Goal: Transaction & Acquisition: Purchase product/service

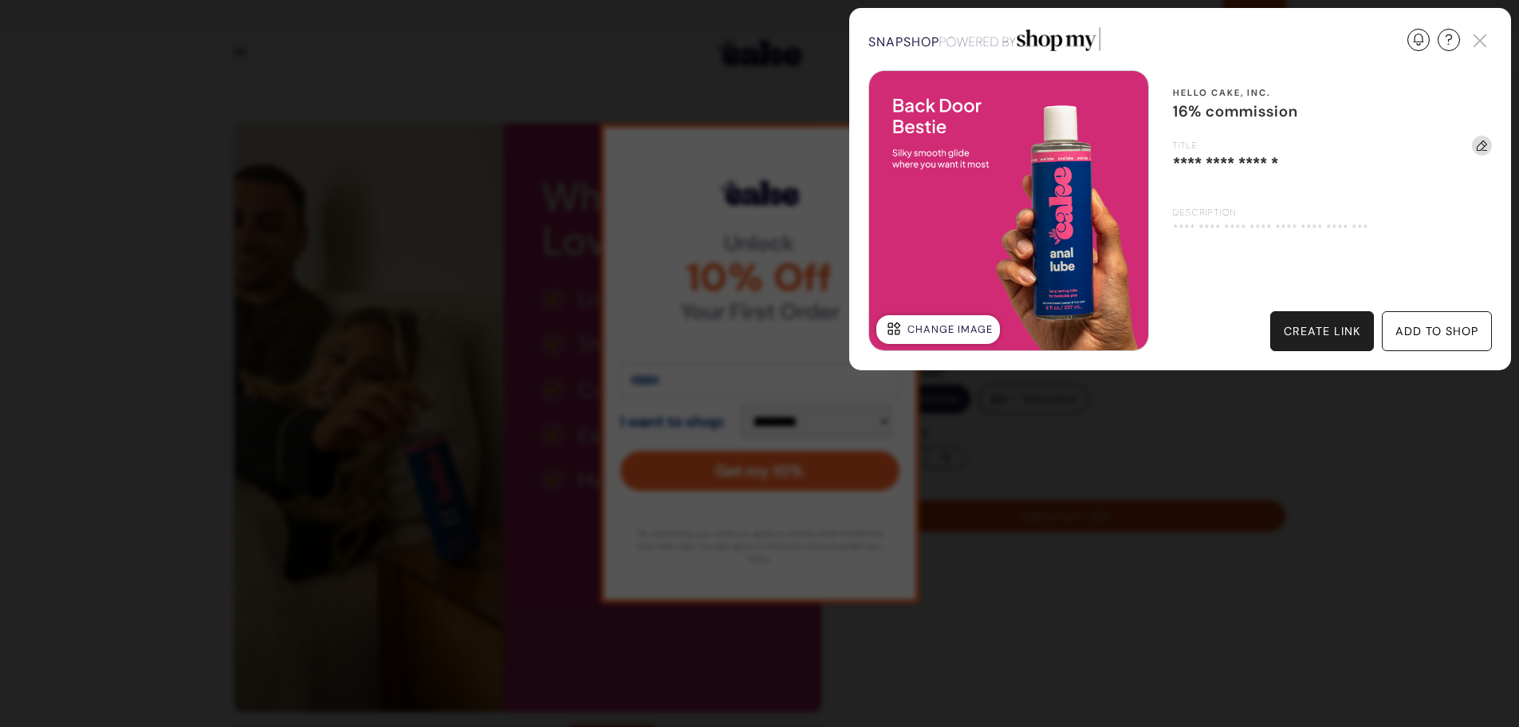
click at [1318, 327] on div "create link" at bounding box center [1322, 331] width 77 height 16
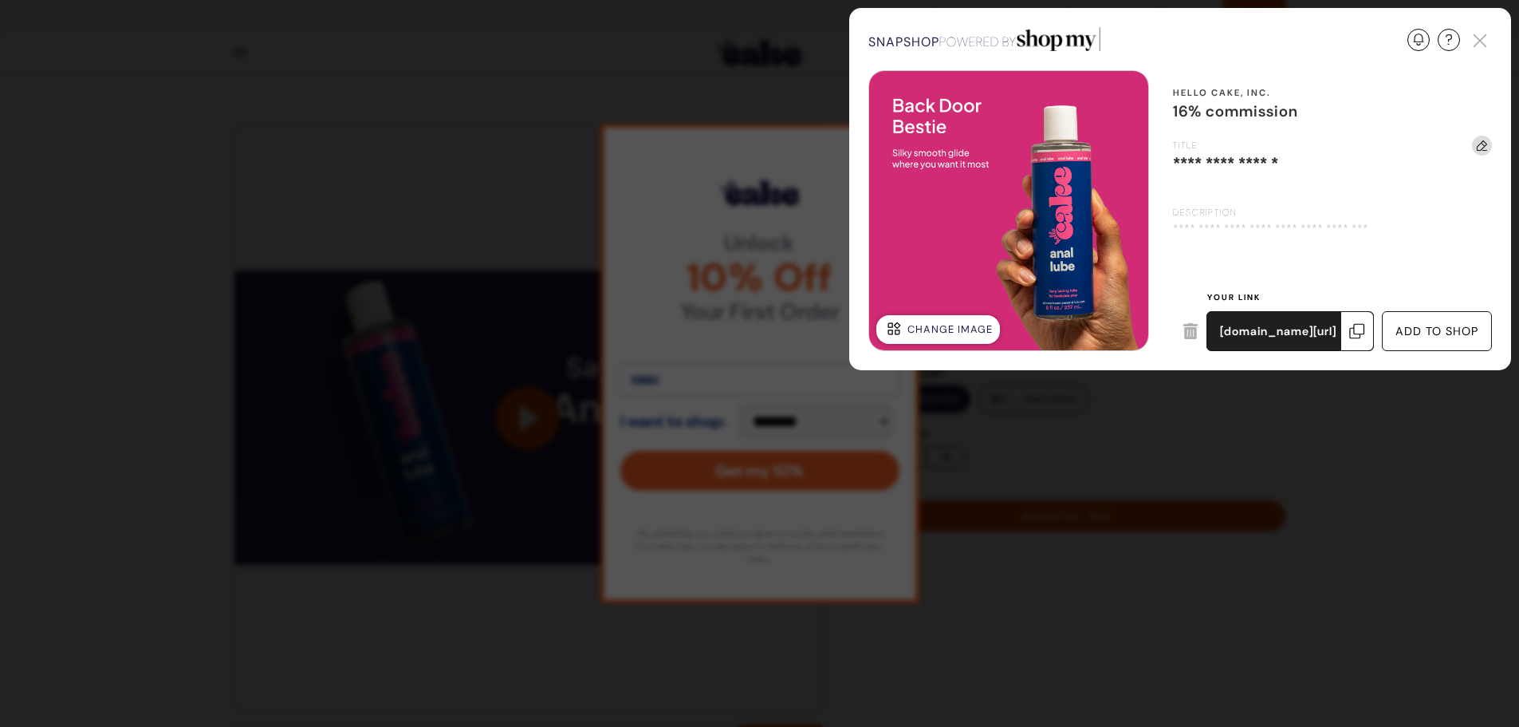
click at [1174, 373] on div "Update Required We've detected that you are using an old version of SnapShop. I…" at bounding box center [759, 363] width 1519 height 727
